Goal: Task Accomplishment & Management: Manage account settings

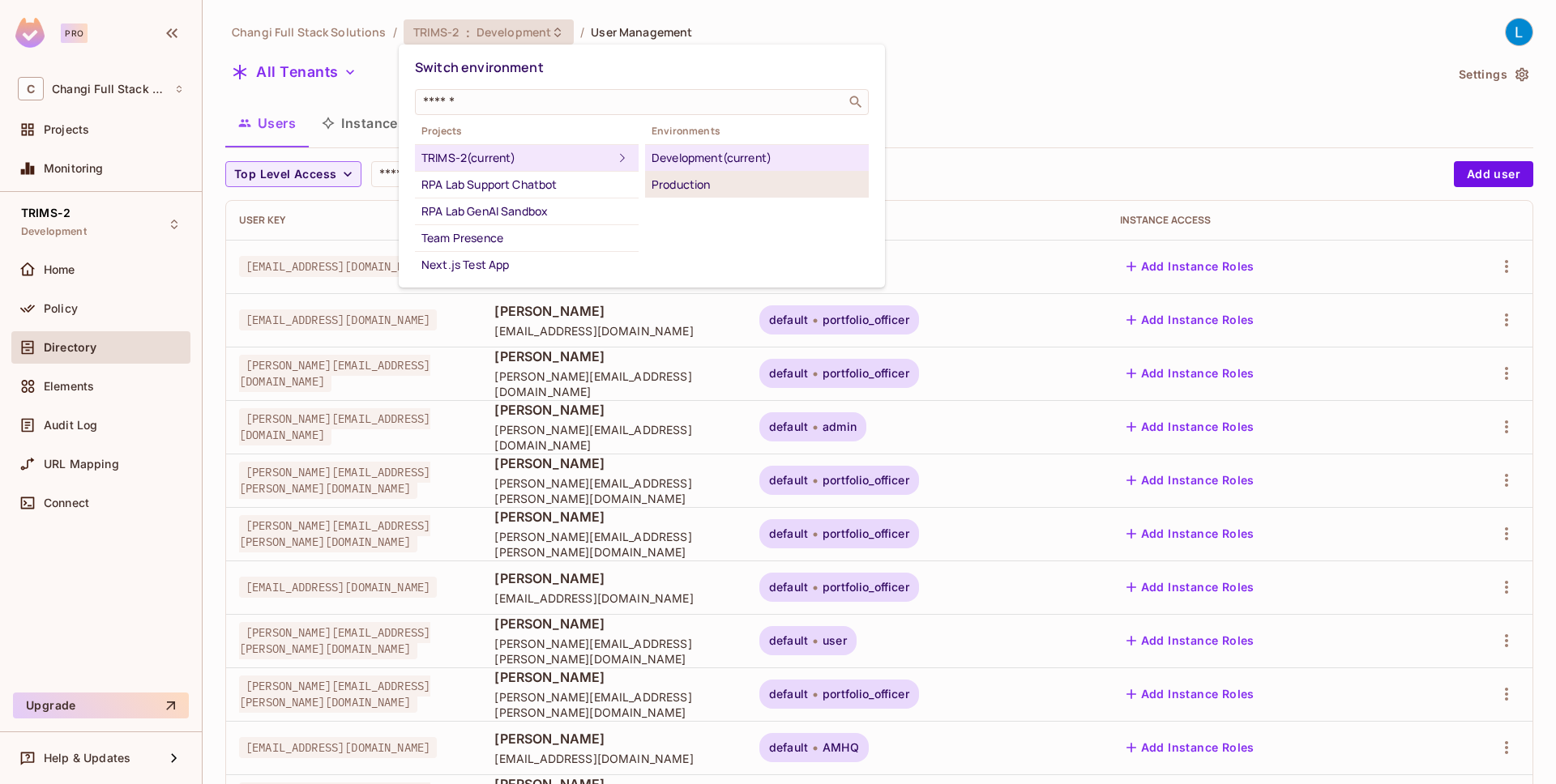
click at [698, 186] on div "Production" at bounding box center [757, 184] width 210 height 19
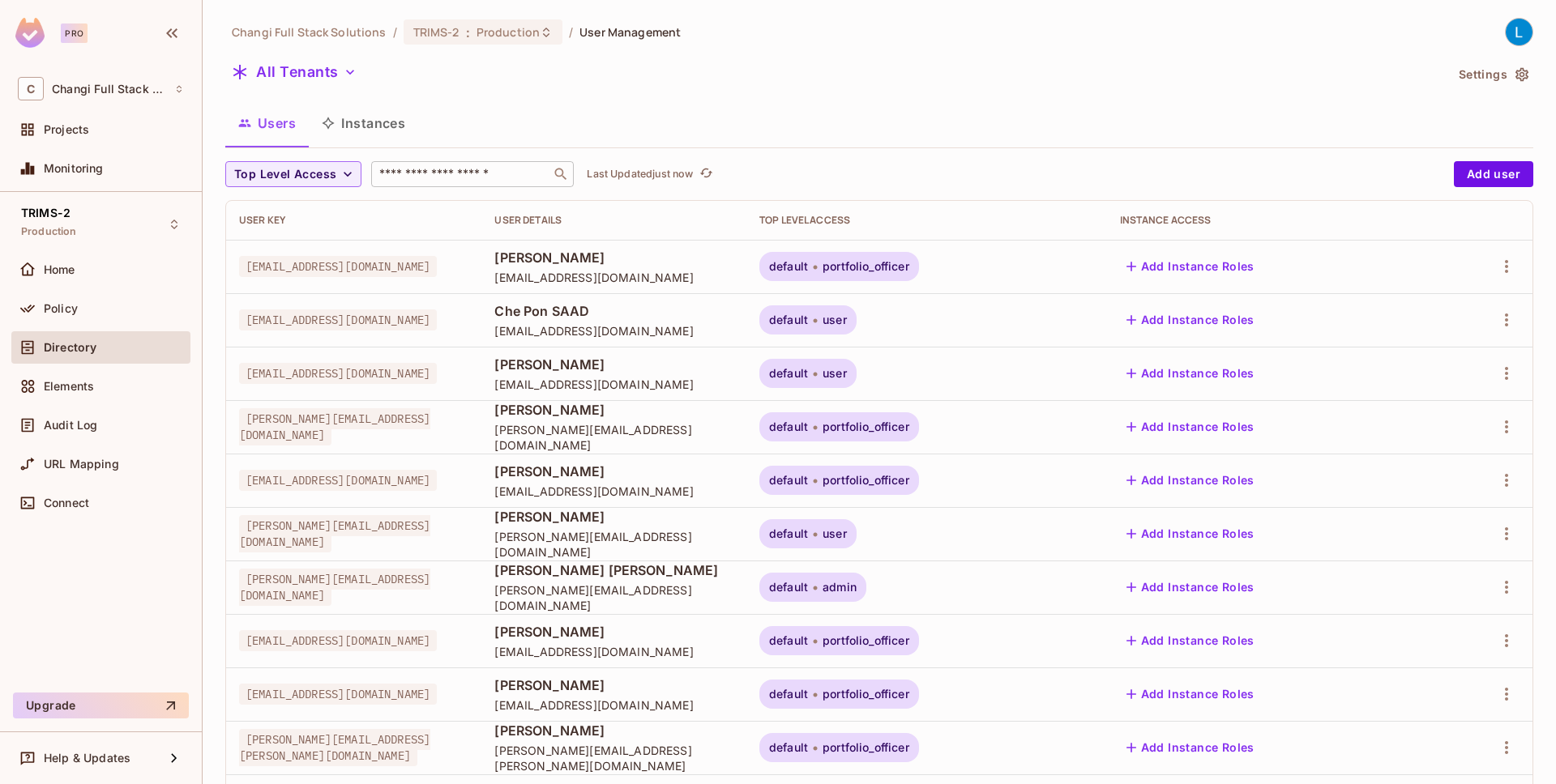
click at [499, 171] on input "text" at bounding box center [461, 174] width 170 height 17
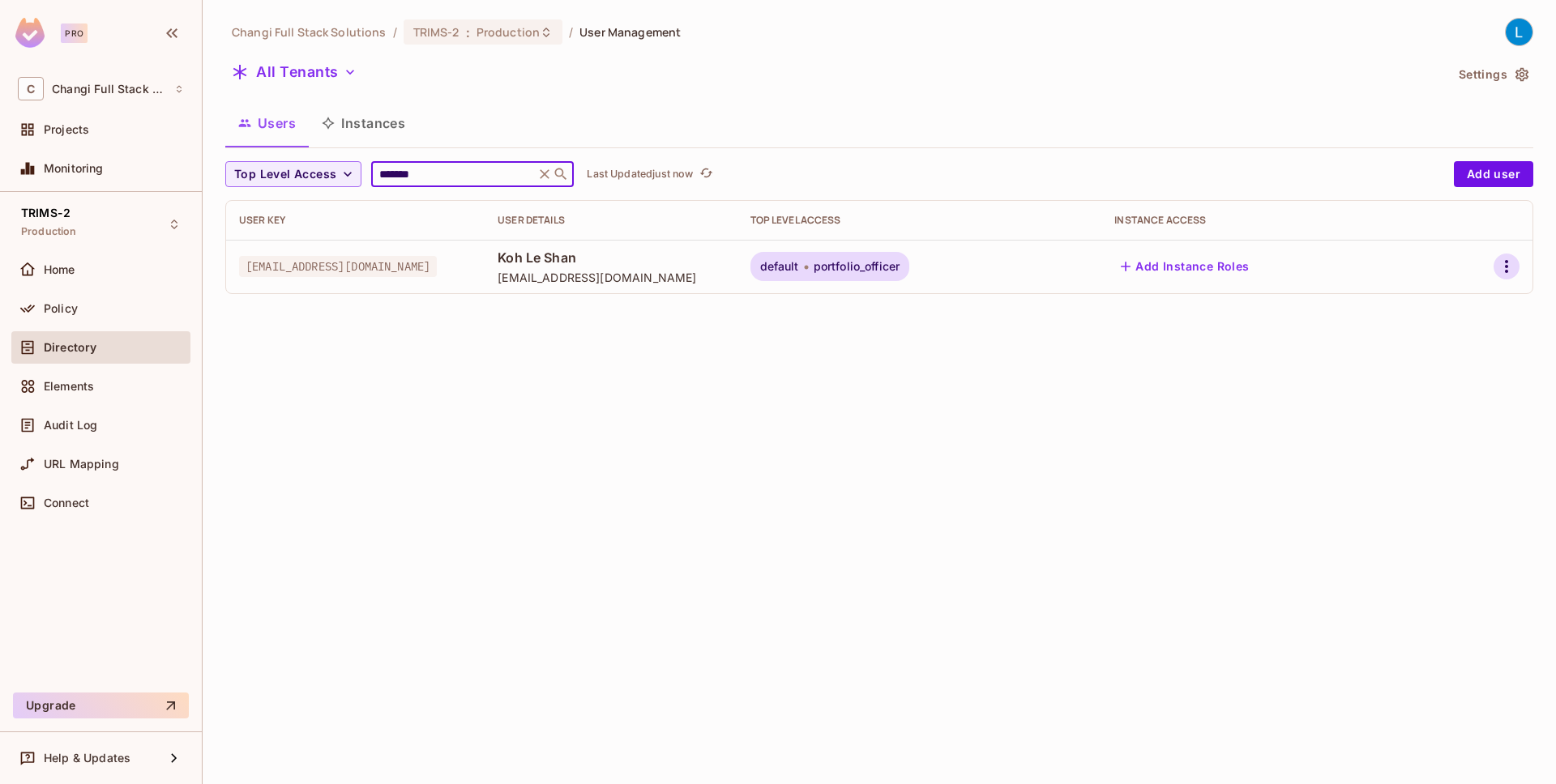
type input "*******"
click at [1510, 269] on icon "button" at bounding box center [1506, 266] width 19 height 19
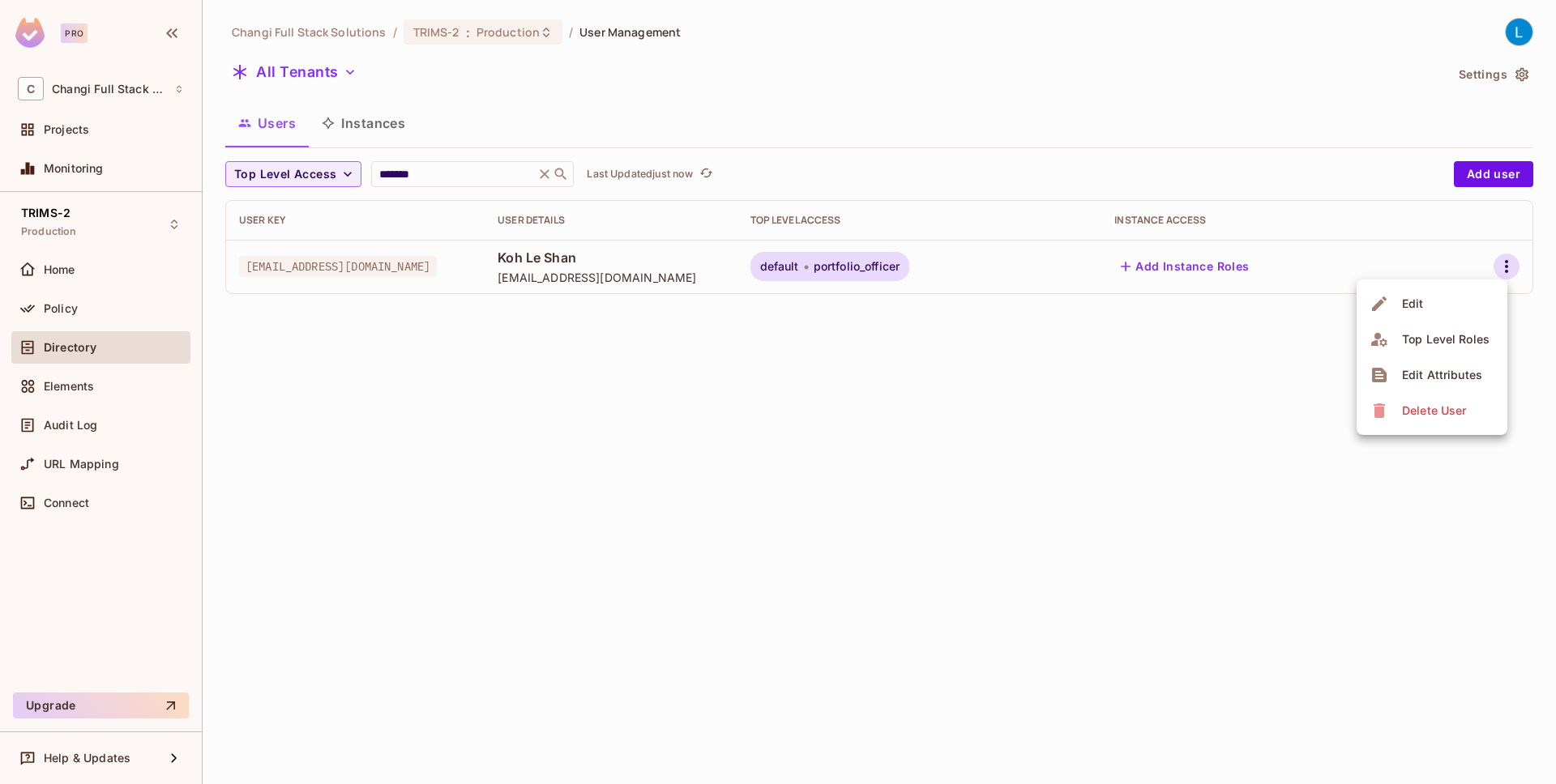
click at [1469, 316] on li "Edit" at bounding box center [1431, 303] width 150 height 36
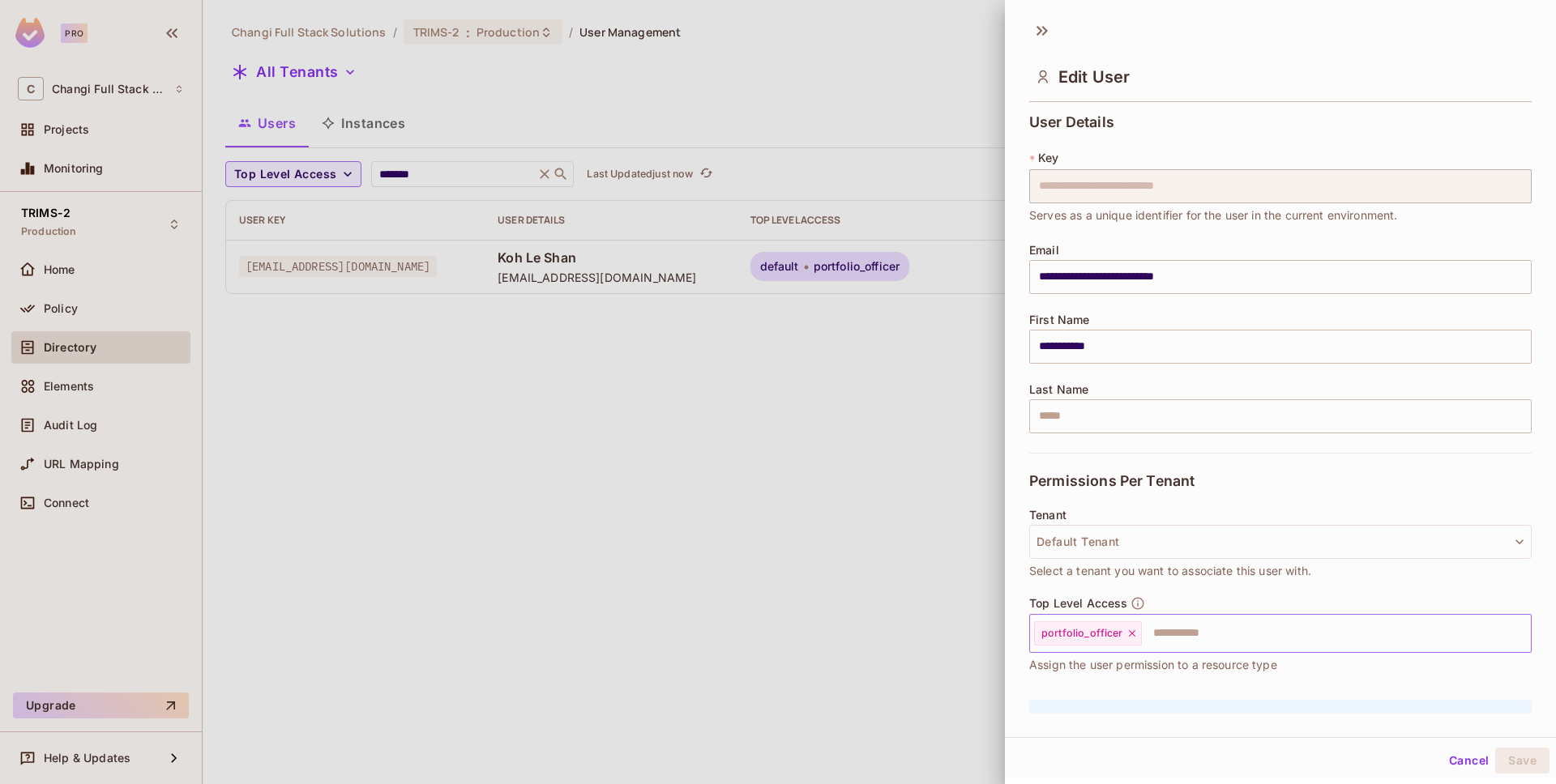
click at [1130, 633] on icon at bounding box center [1131, 633] width 6 height 6
click at [1107, 635] on input "text" at bounding box center [1266, 633] width 468 height 32
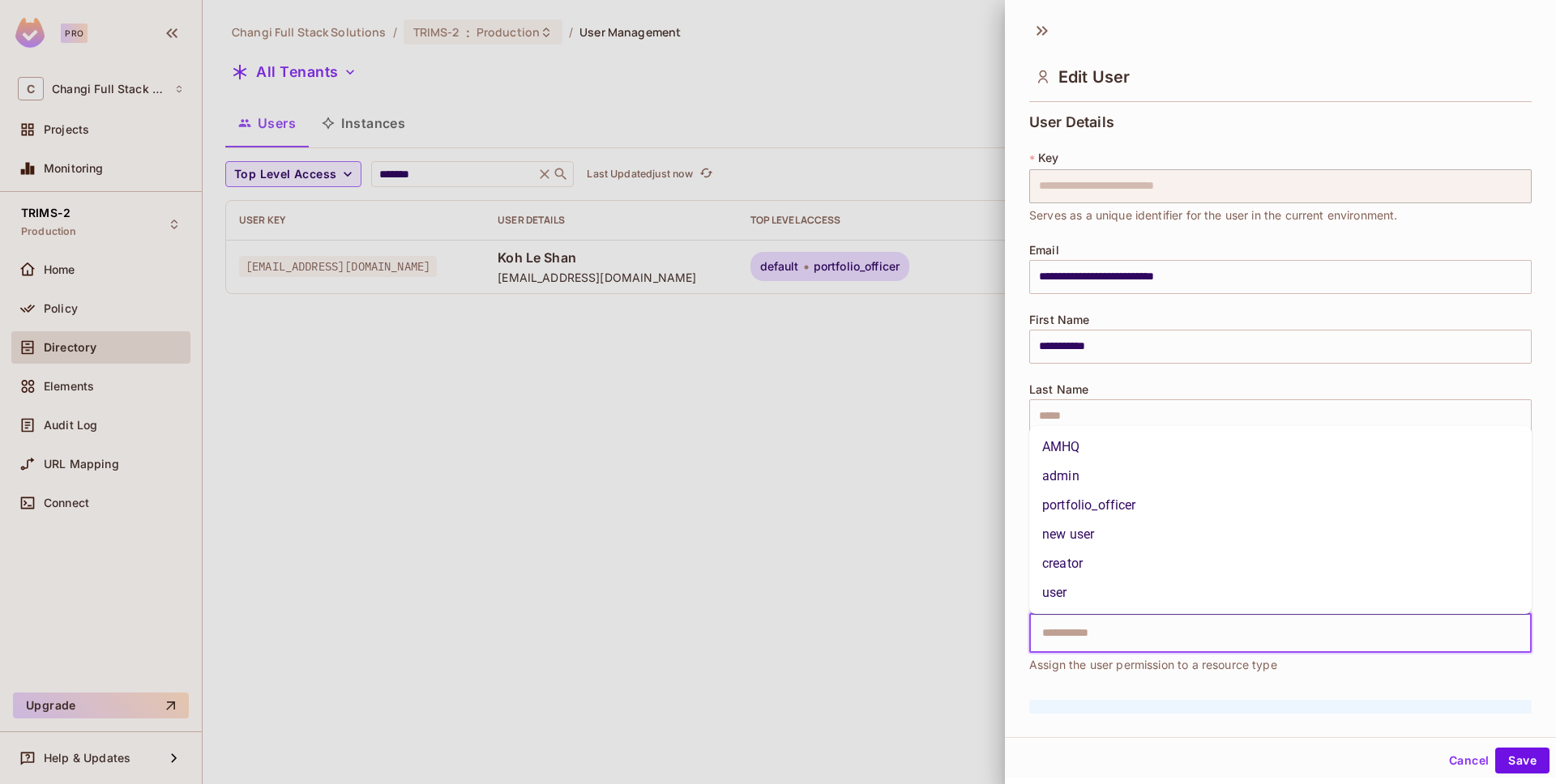
click at [1122, 449] on li "AMHQ" at bounding box center [1281, 447] width 503 height 30
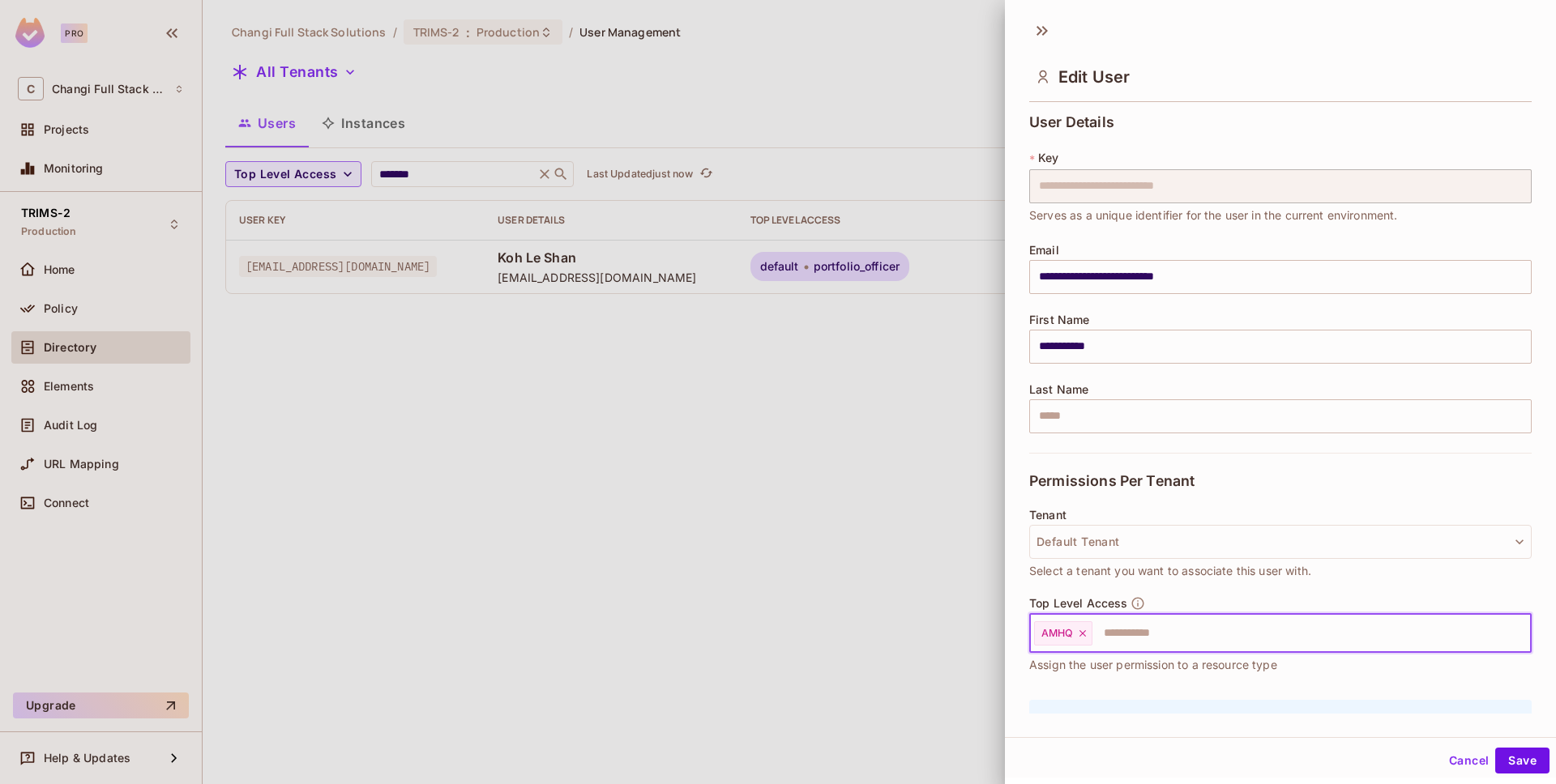
click at [1083, 629] on icon at bounding box center [1083, 634] width 11 height 11
click at [1083, 629] on input "text" at bounding box center [1266, 633] width 468 height 32
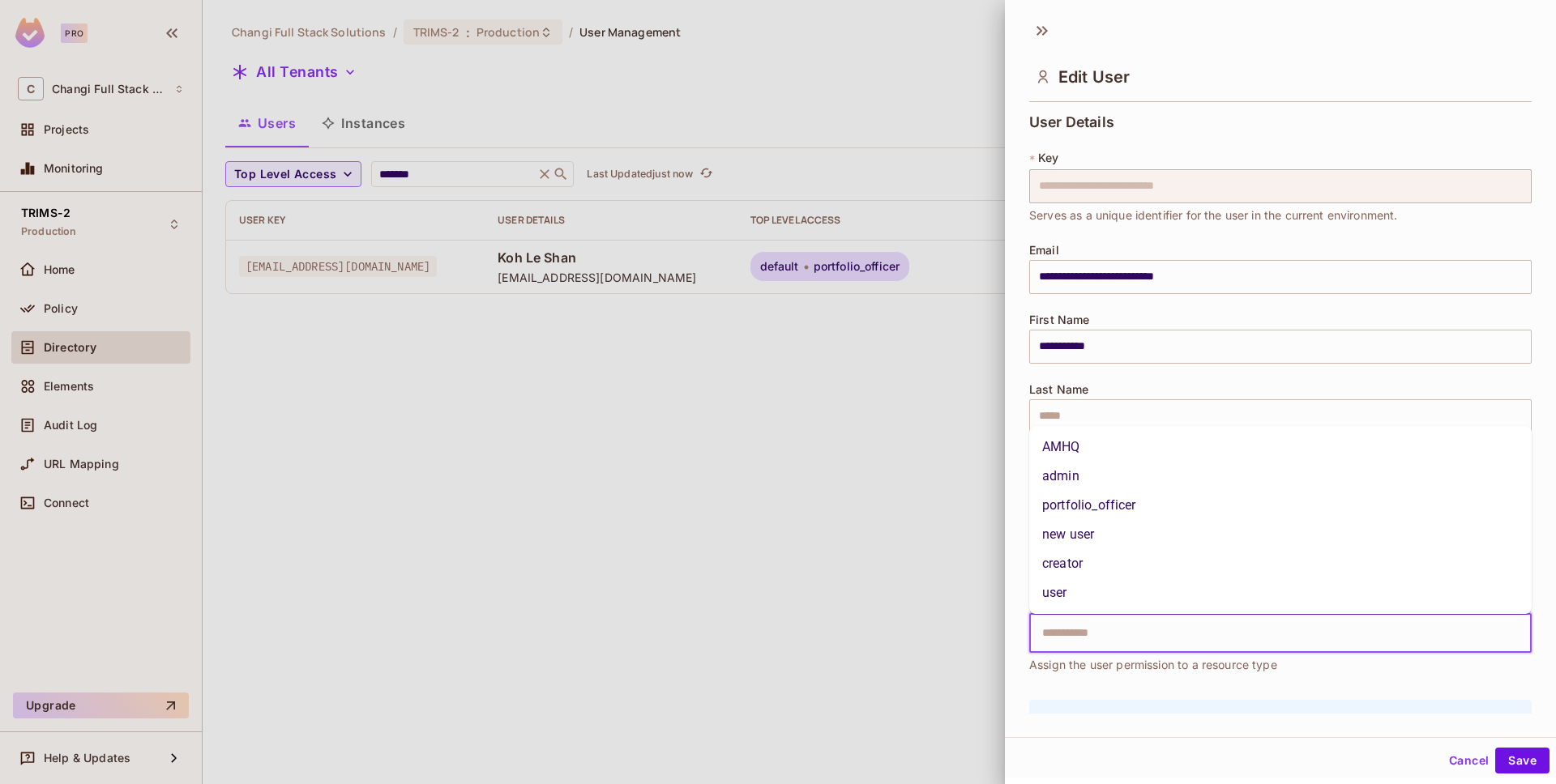
click at [1118, 453] on li "AMHQ" at bounding box center [1281, 447] width 503 height 30
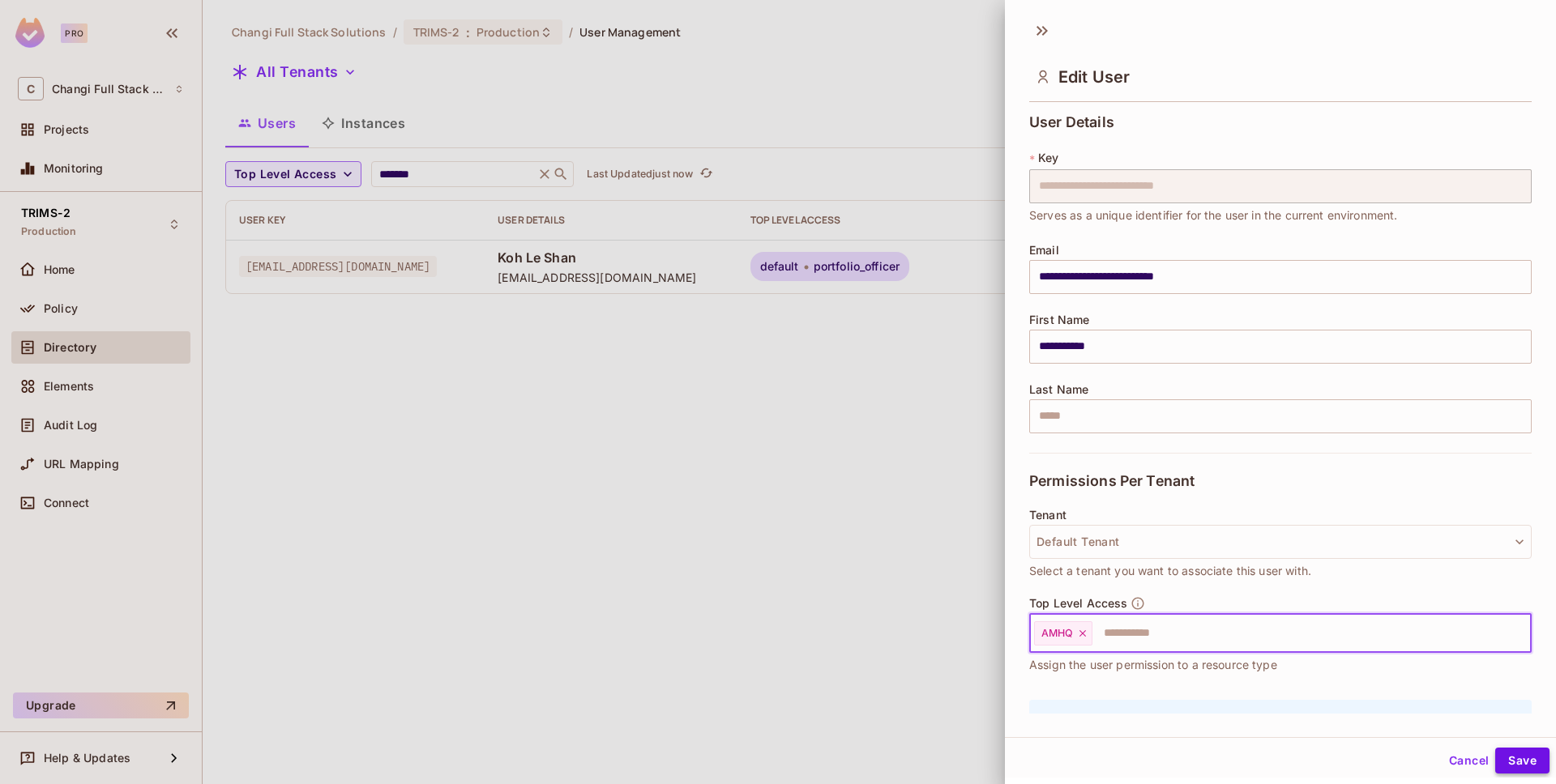
click at [1526, 761] on button "Save" at bounding box center [1523, 761] width 54 height 26
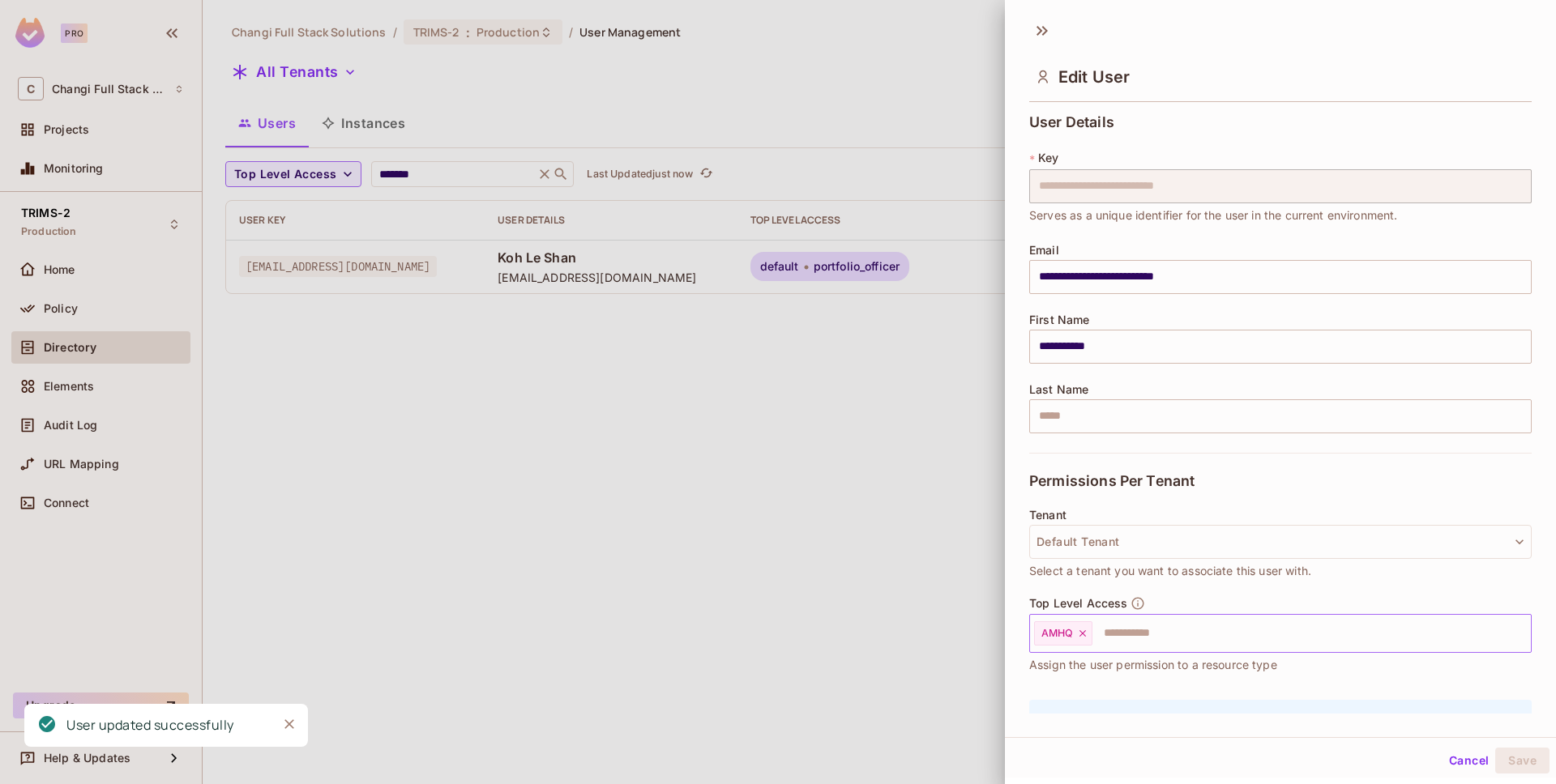
click at [803, 465] on div at bounding box center [778, 392] width 1556 height 784
